Goal: Navigation & Orientation: Find specific page/section

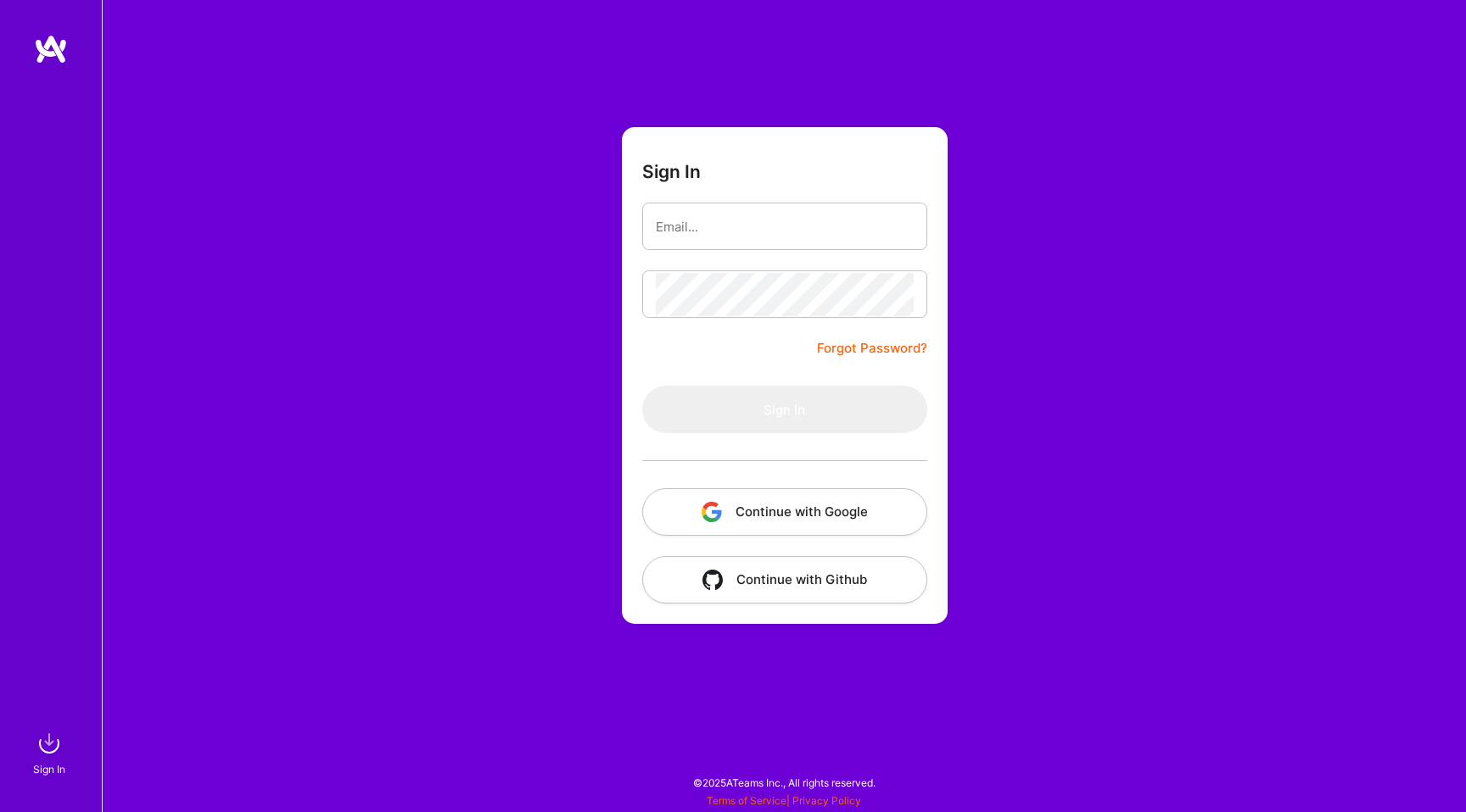
click at [734, 502] on button "Continue with Google" at bounding box center [784, 512] width 285 height 48
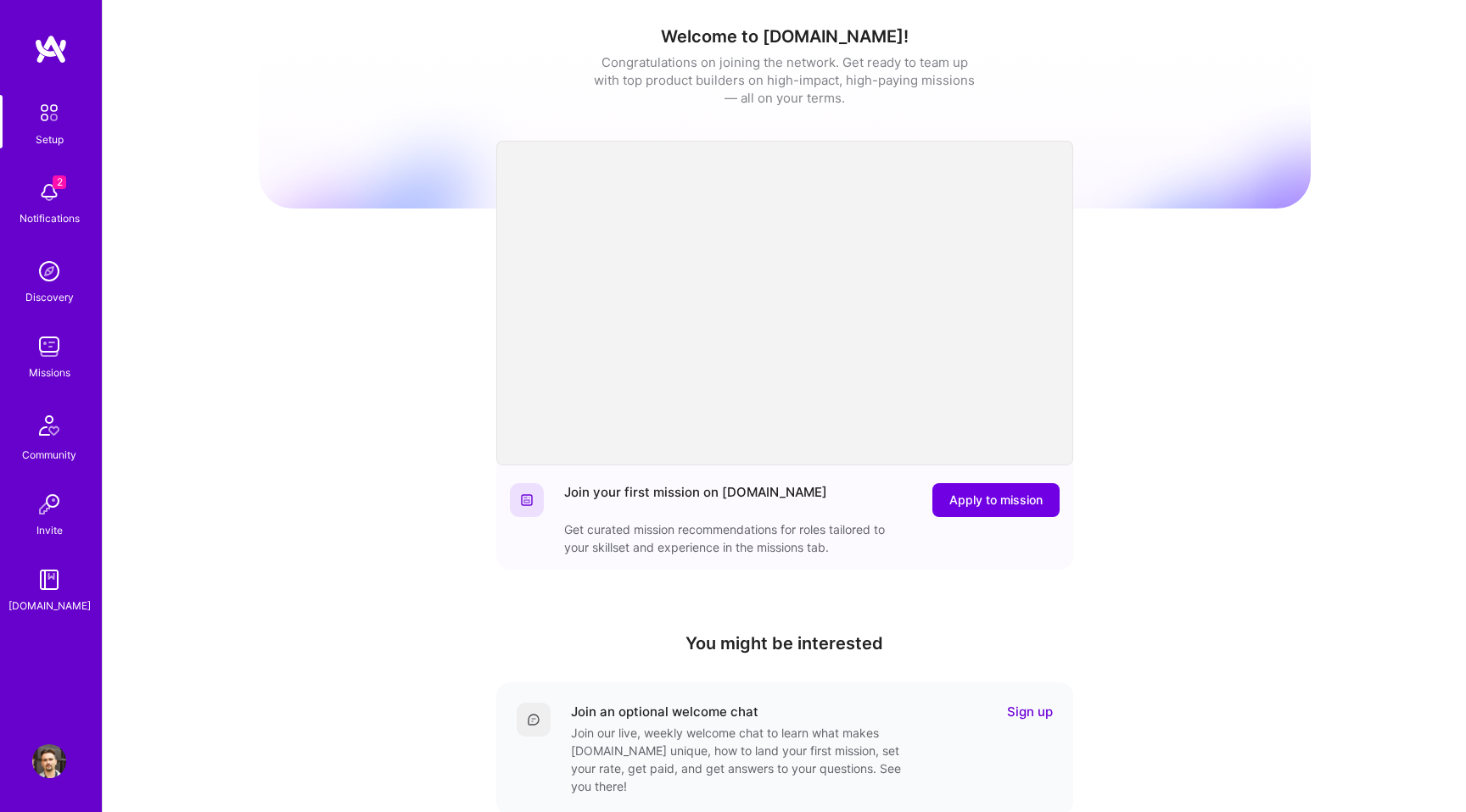
click at [57, 367] on div "Missions" at bounding box center [49, 373] width 42 height 18
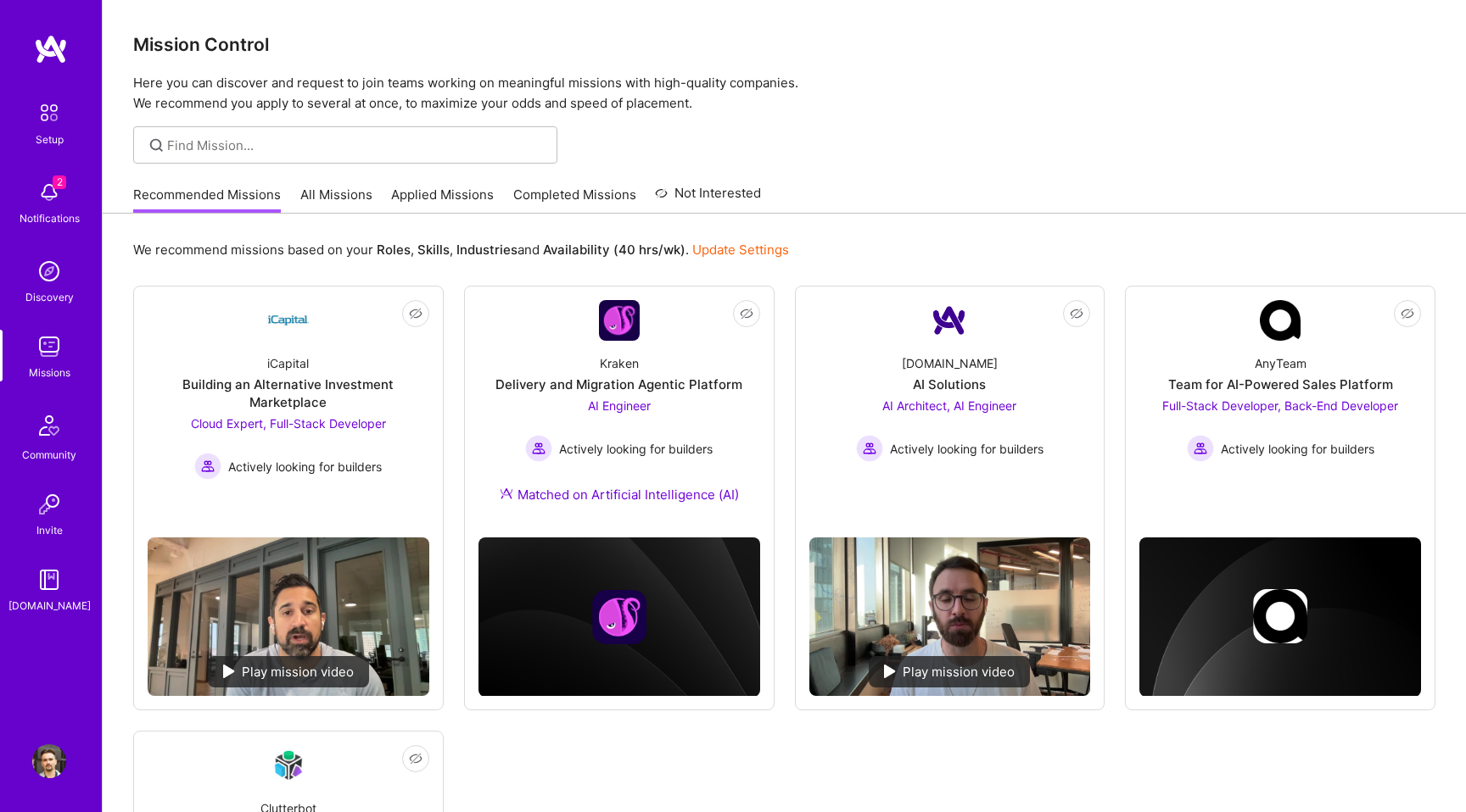
click at [52, 201] on img at bounding box center [49, 193] width 34 height 34
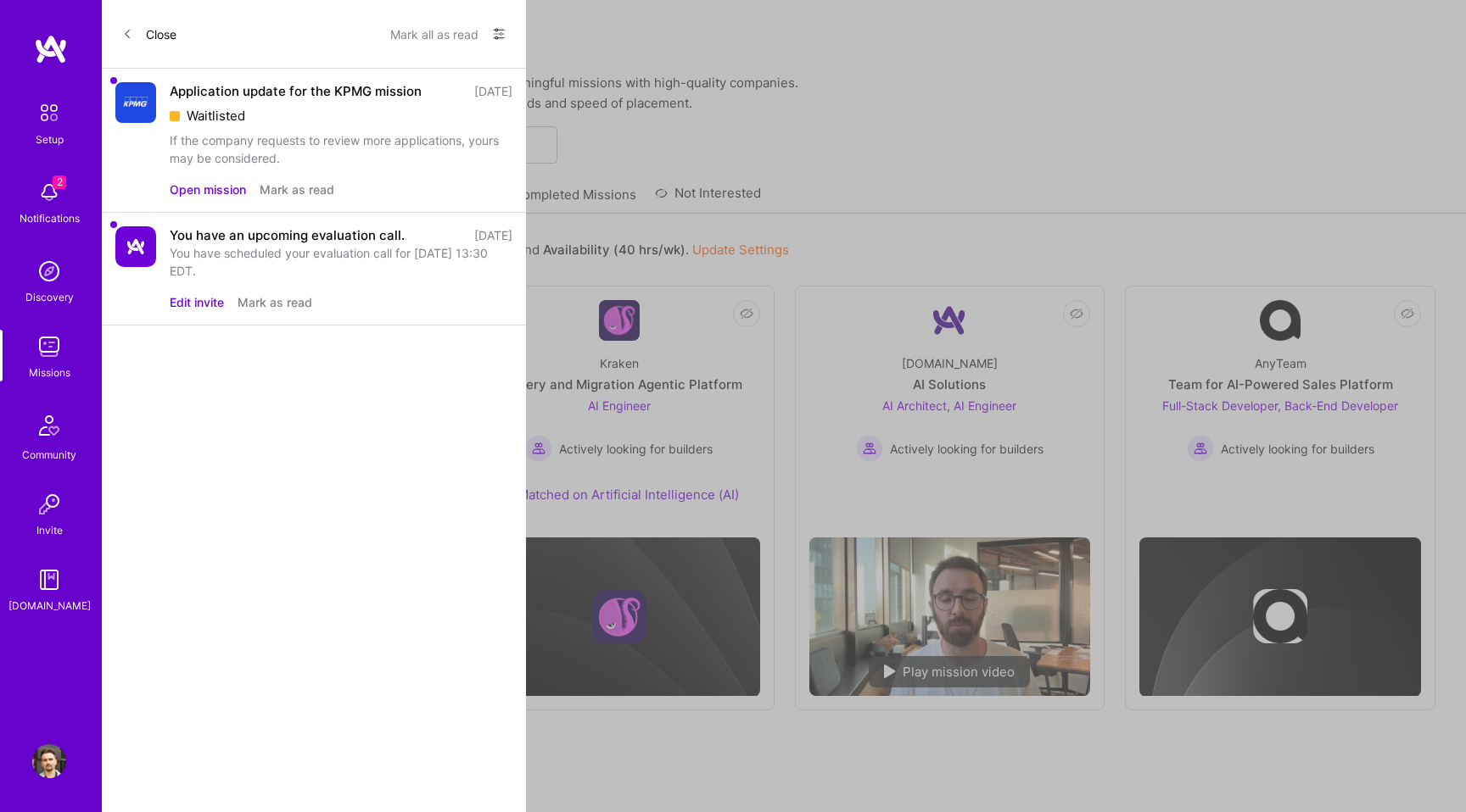
click at [52, 201] on div "Setup 2 Notifications Discovery Missions Community Invite A.Guide" at bounding box center [51, 355] width 102 height 520
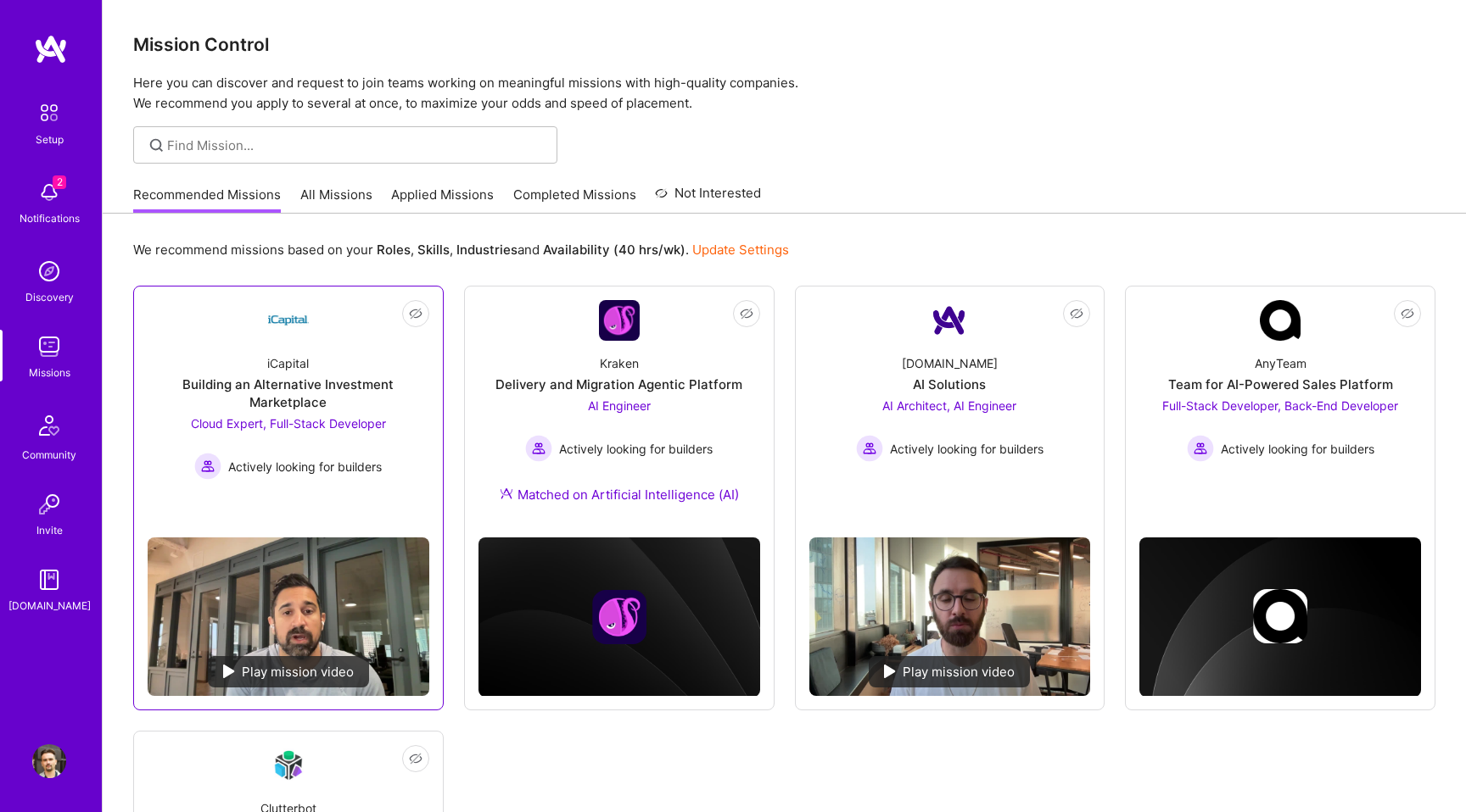
click at [218, 309] on link "Not Interested iCapital Building an Alternative Investment Marketplace Cloud Ex…" at bounding box center [288, 412] width 281 height 224
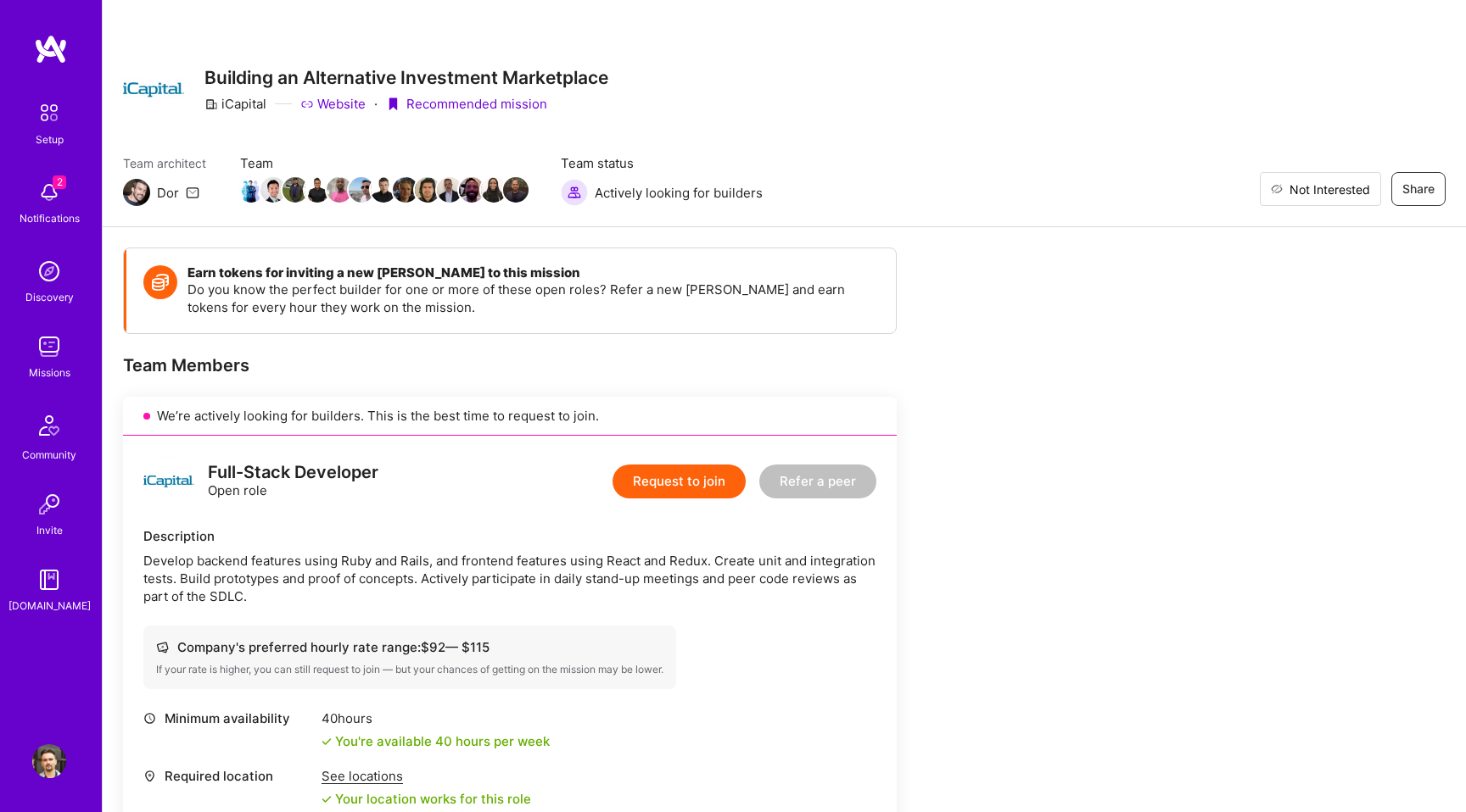
click at [1365, 193] on span "Not Interested" at bounding box center [1329, 190] width 81 height 18
click at [52, 335] on img at bounding box center [49, 347] width 34 height 34
